Goal: Transaction & Acquisition: Purchase product/service

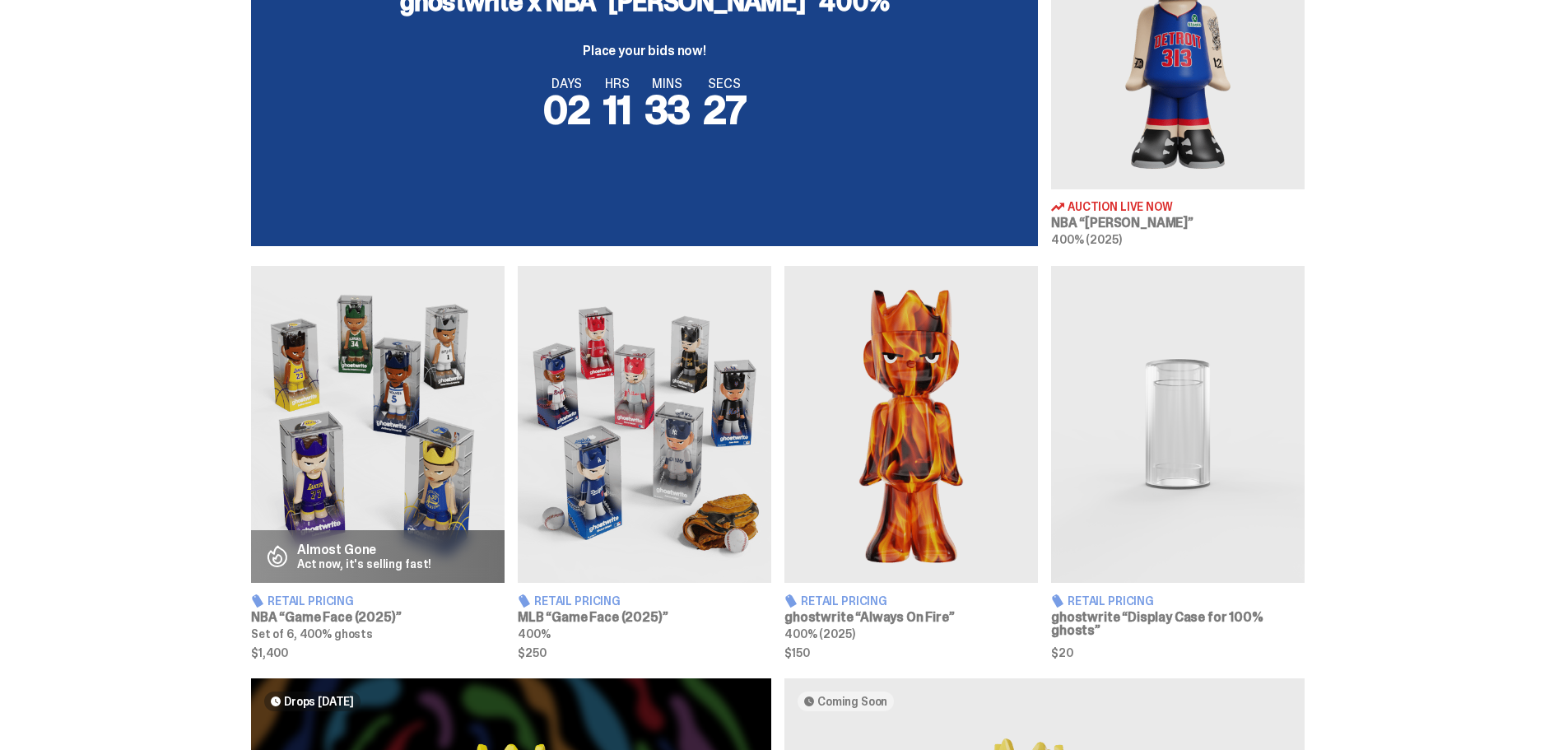
scroll to position [741, 0]
click at [1171, 155] on img at bounding box center [1178, 30] width 253 height 317
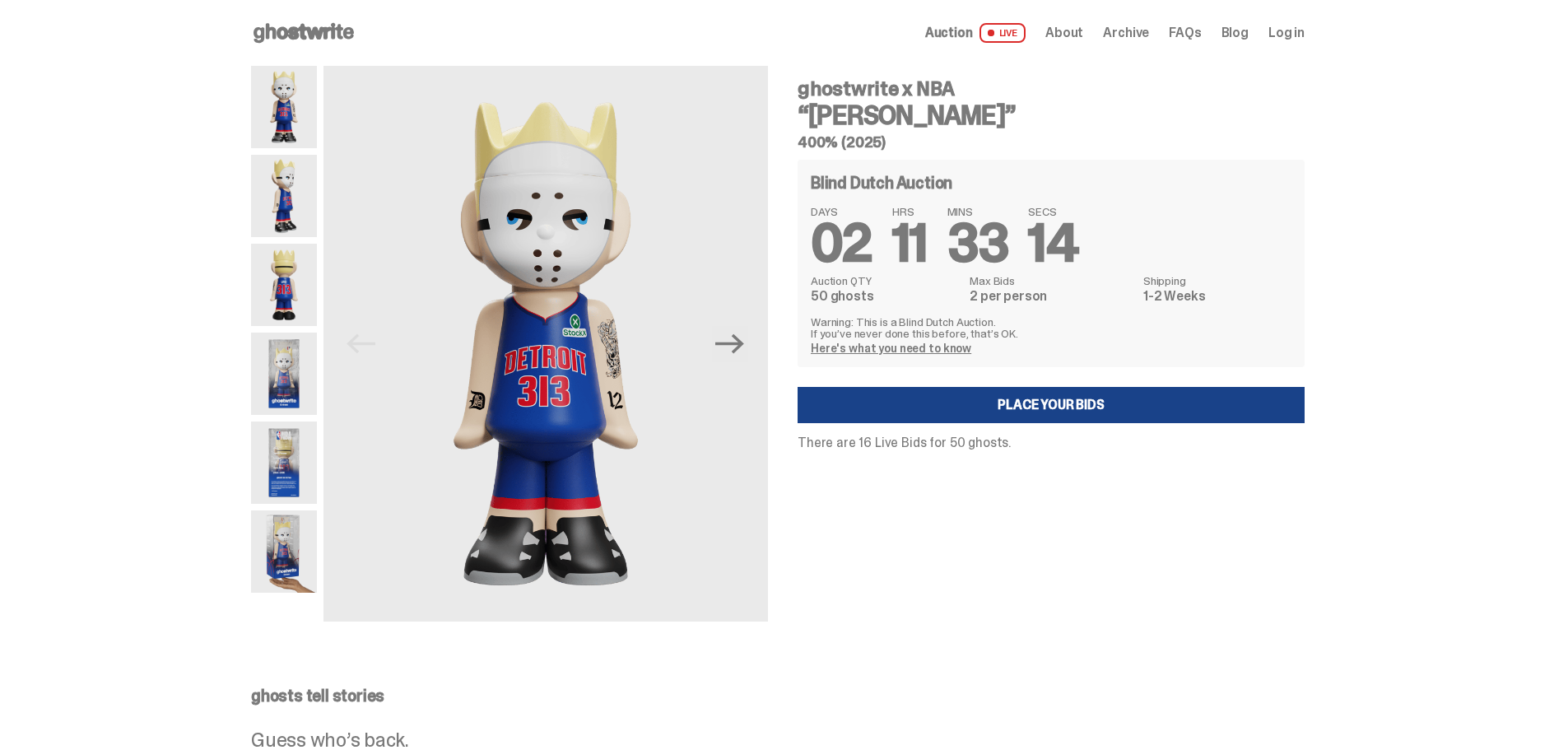
click at [309, 225] on img at bounding box center [284, 195] width 66 height 82
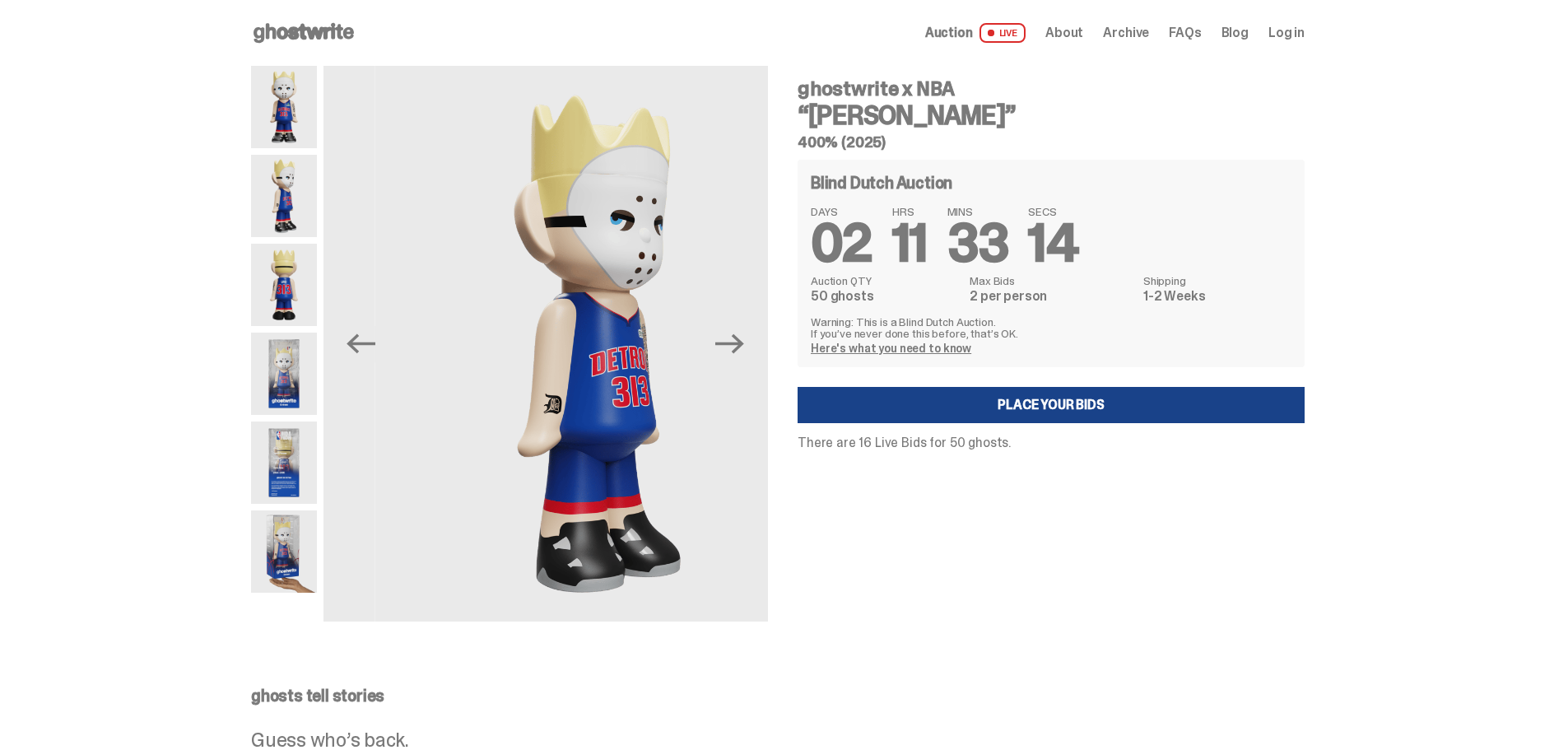
click at [302, 270] on img at bounding box center [284, 285] width 66 height 82
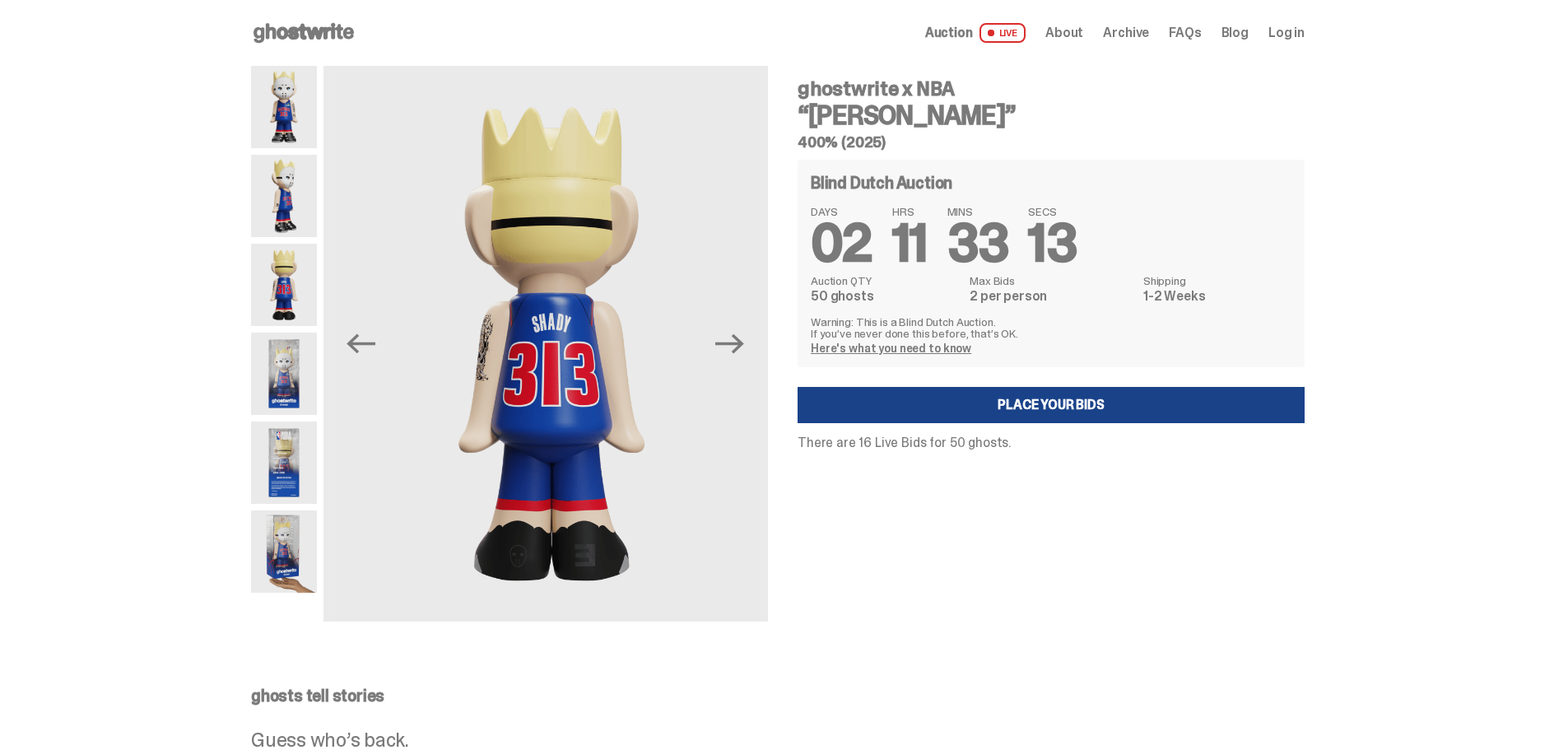
click at [308, 341] on img at bounding box center [284, 373] width 66 height 82
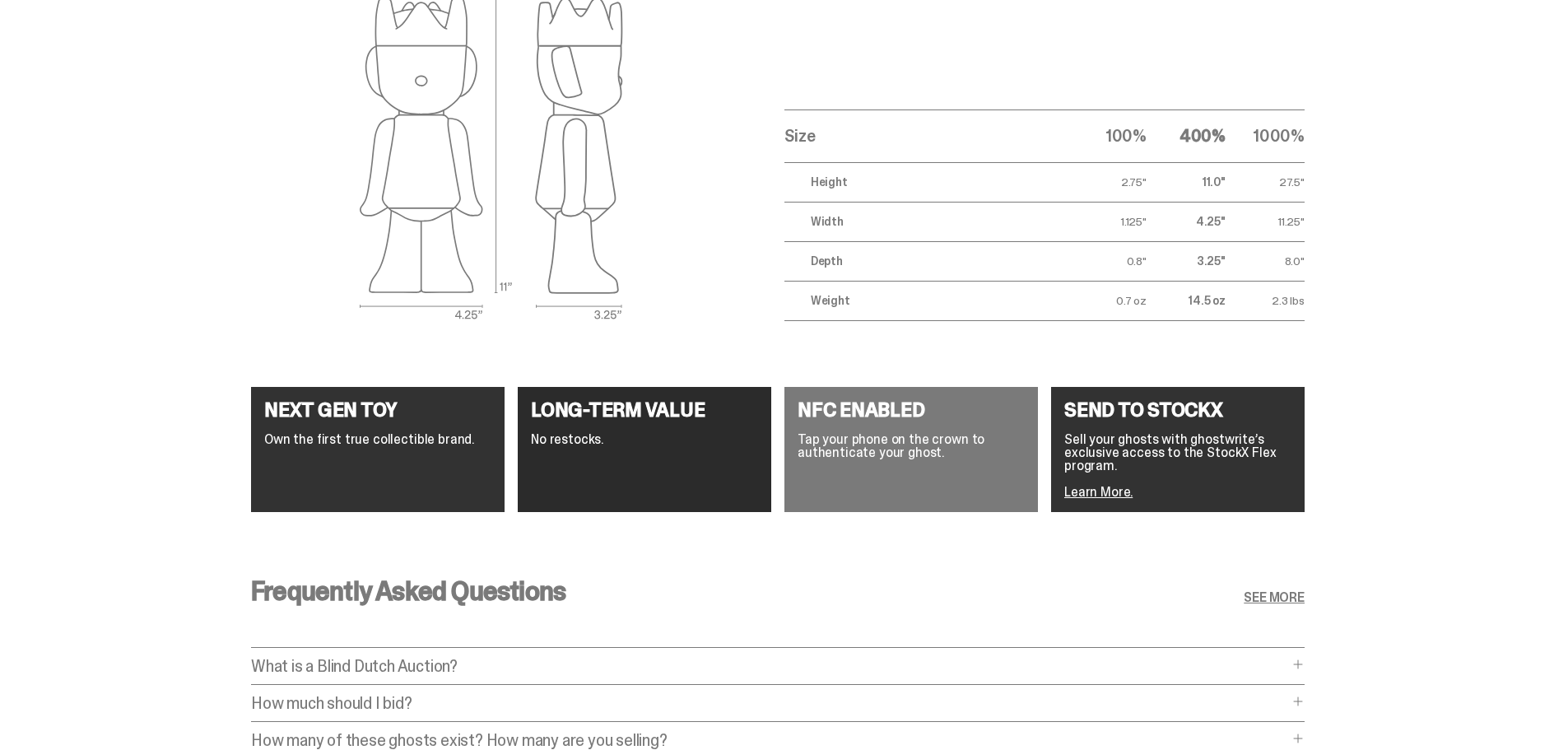
scroll to position [2141, 0]
